Goal: Task Accomplishment & Management: Use online tool/utility

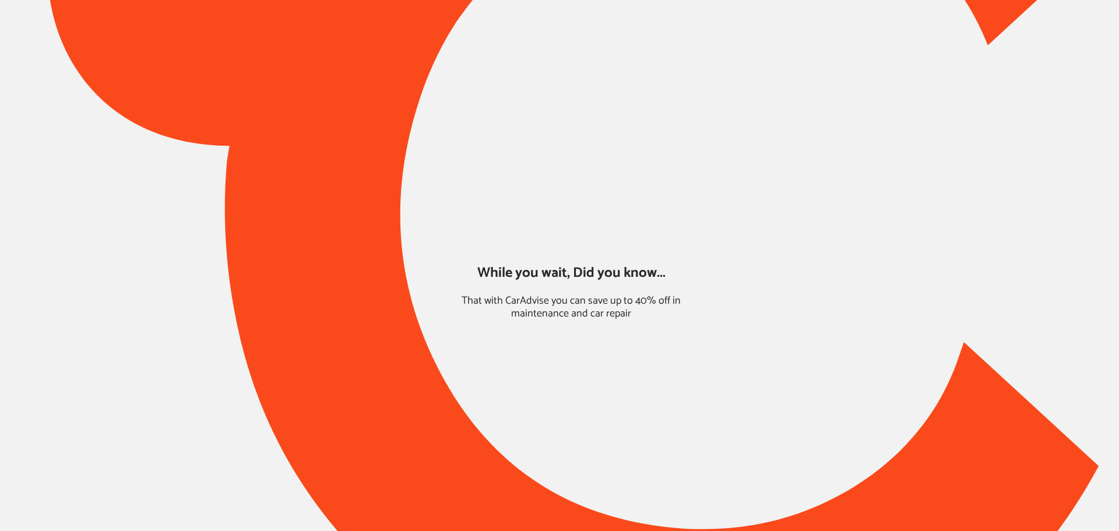
type input "*****"
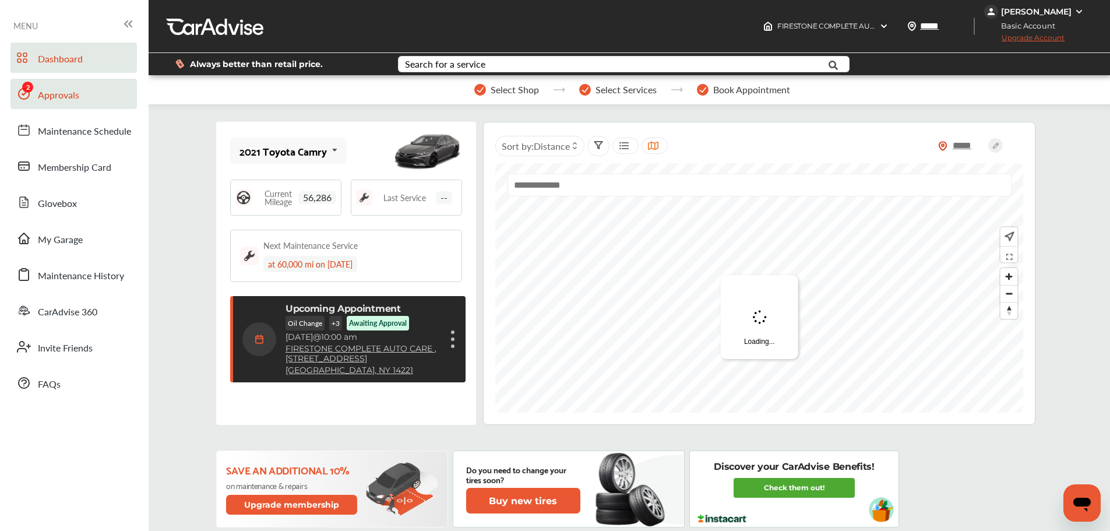
click at [36, 98] on link "Approvals" at bounding box center [73, 94] width 126 height 30
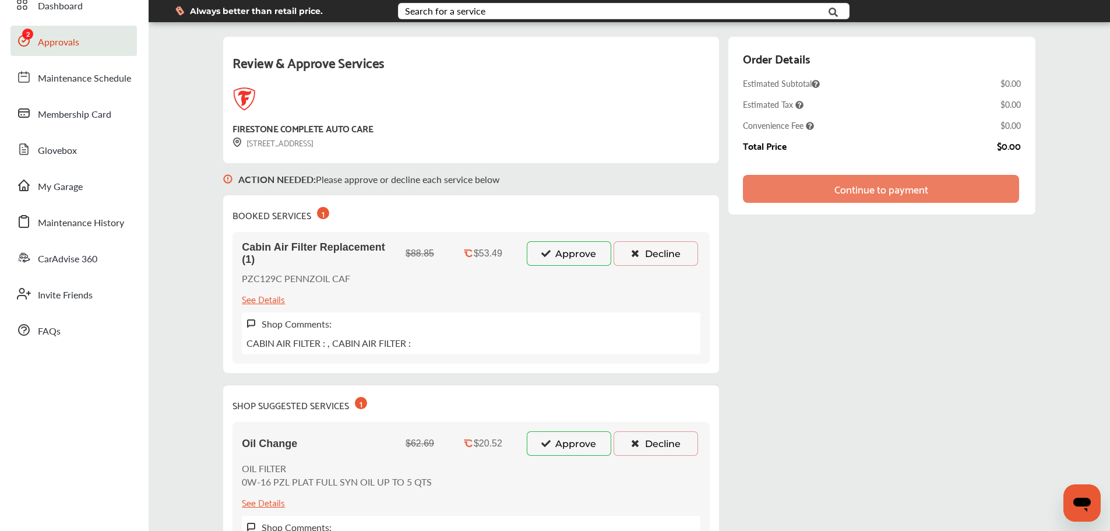
scroll to position [233, 0]
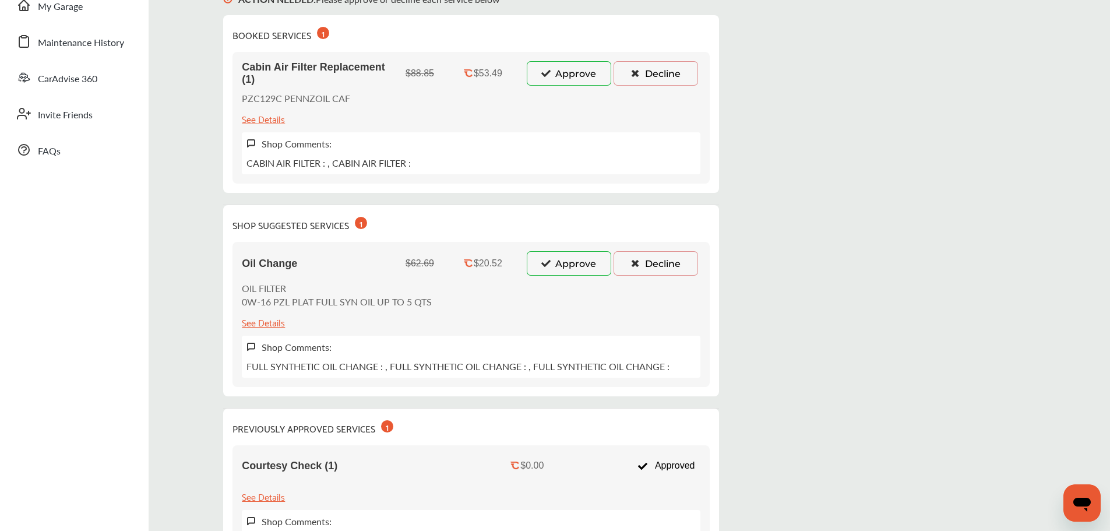
click at [570, 274] on button "Approve" at bounding box center [569, 263] width 84 height 24
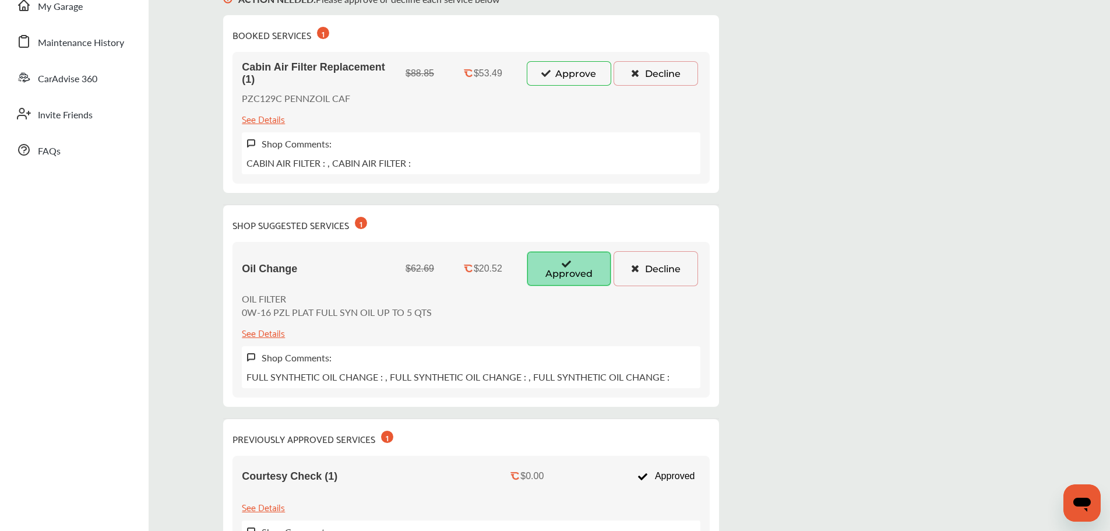
click at [552, 78] on button "Approve" at bounding box center [569, 73] width 84 height 24
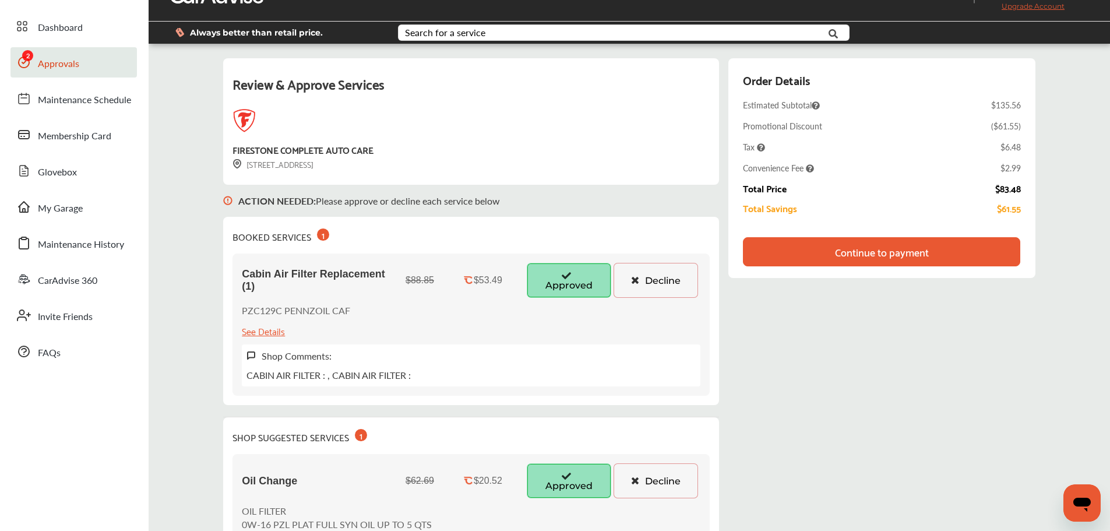
scroll to position [90, 0]
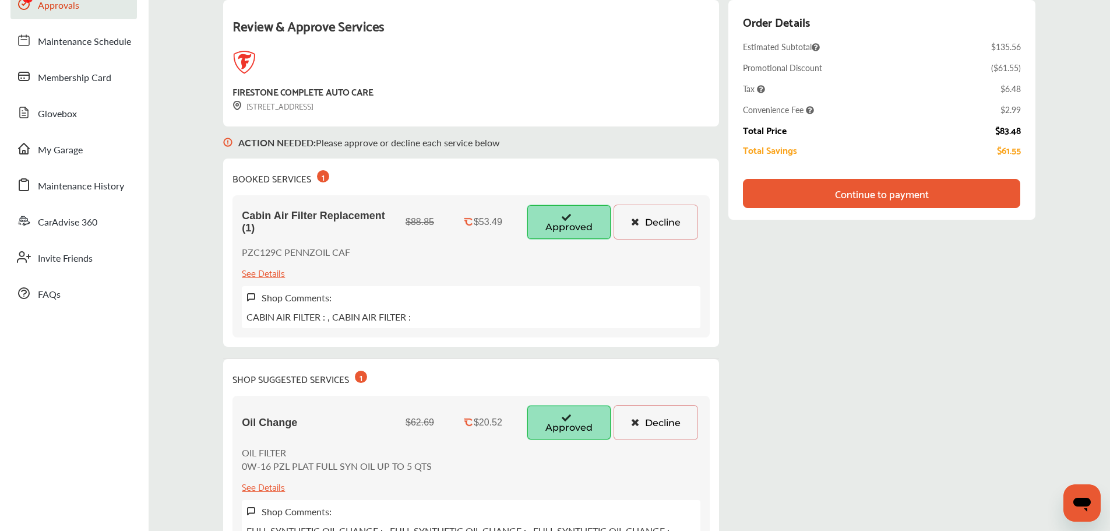
click at [955, 193] on div "Continue to payment" at bounding box center [881, 193] width 277 height 29
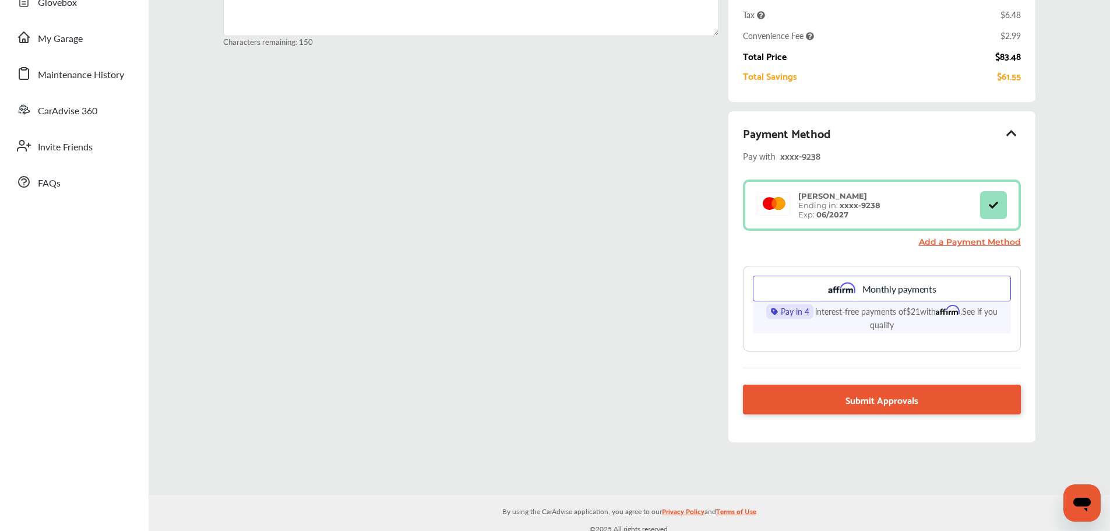
scroll to position [207, 0]
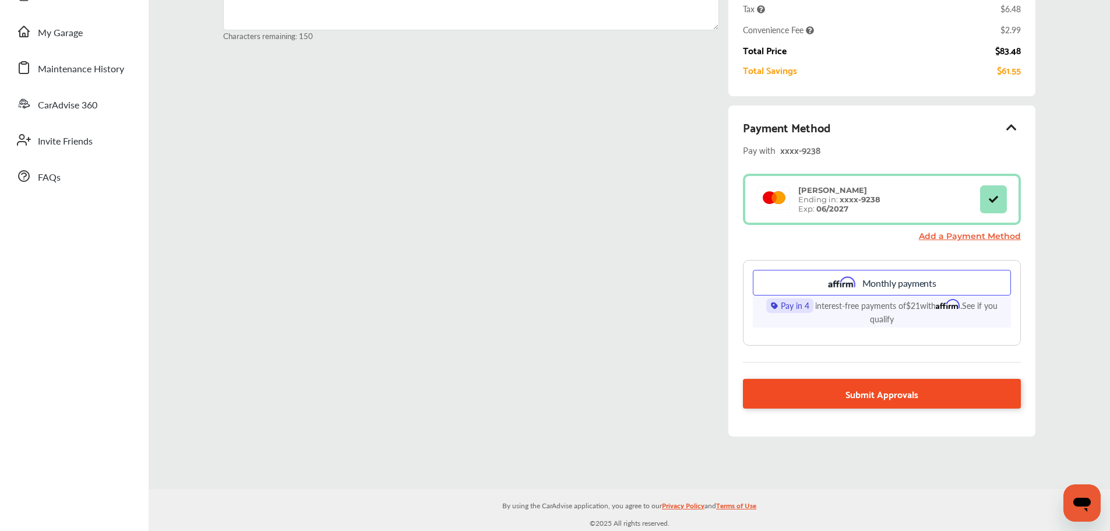
click at [837, 394] on link "Submit Approvals" at bounding box center [881, 394] width 277 height 30
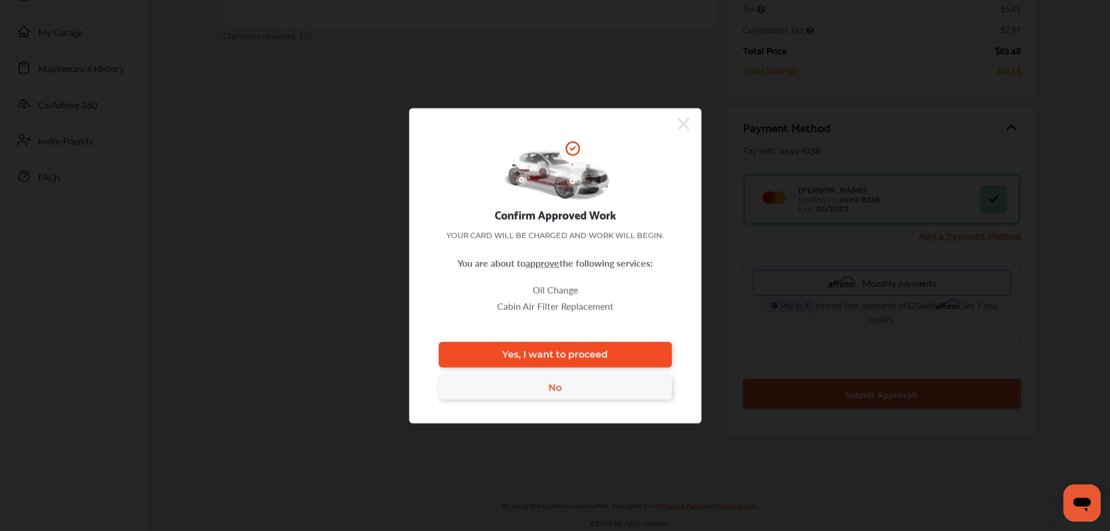
click at [659, 355] on link "Yes, I want to proceed" at bounding box center [555, 354] width 233 height 26
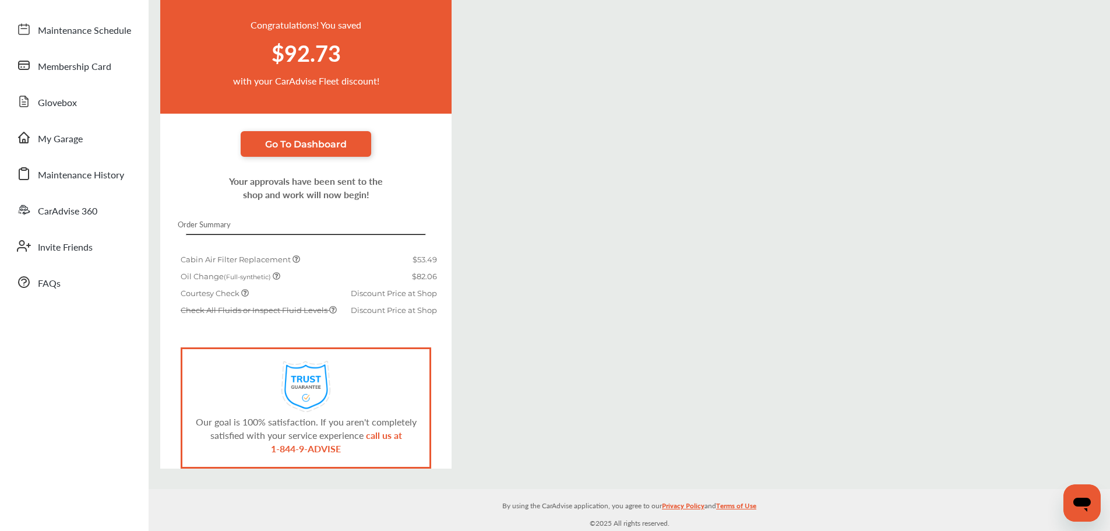
scroll to position [101, 0]
